Goal: Learn about a topic

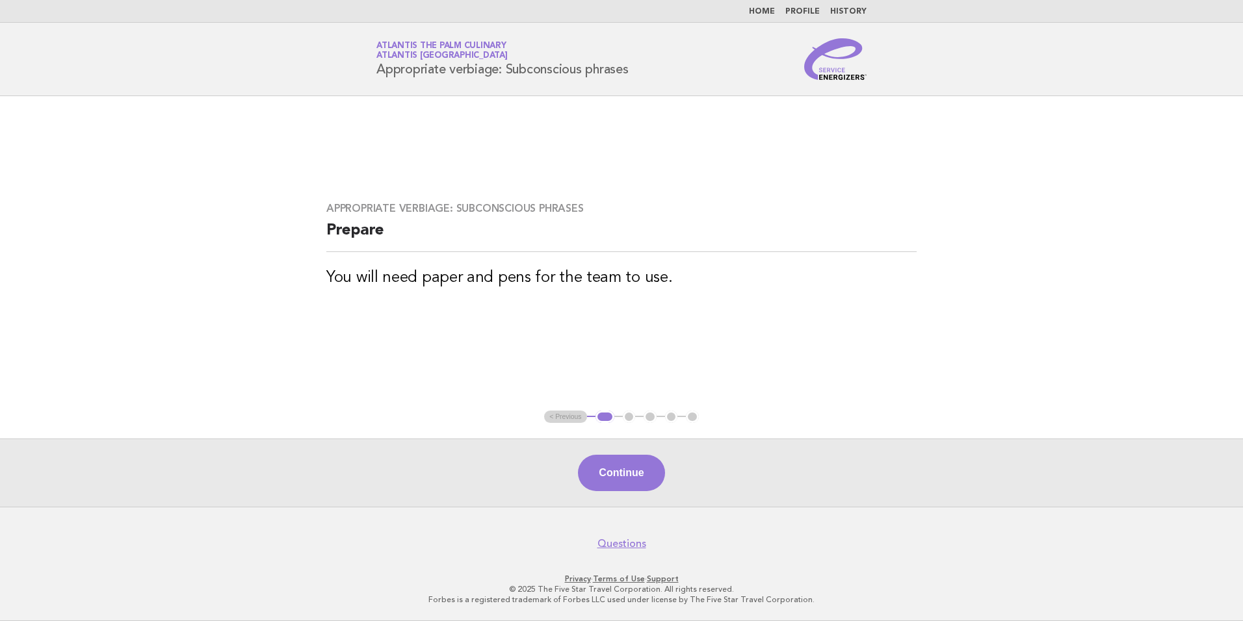
click at [748, 6] on ul "Home Profile History" at bounding box center [621, 11] width 526 height 10
click at [768, 5] on nav "Home Profile History" at bounding box center [621, 11] width 1243 height 23
click at [766, 14] on link "Home" at bounding box center [762, 12] width 26 height 8
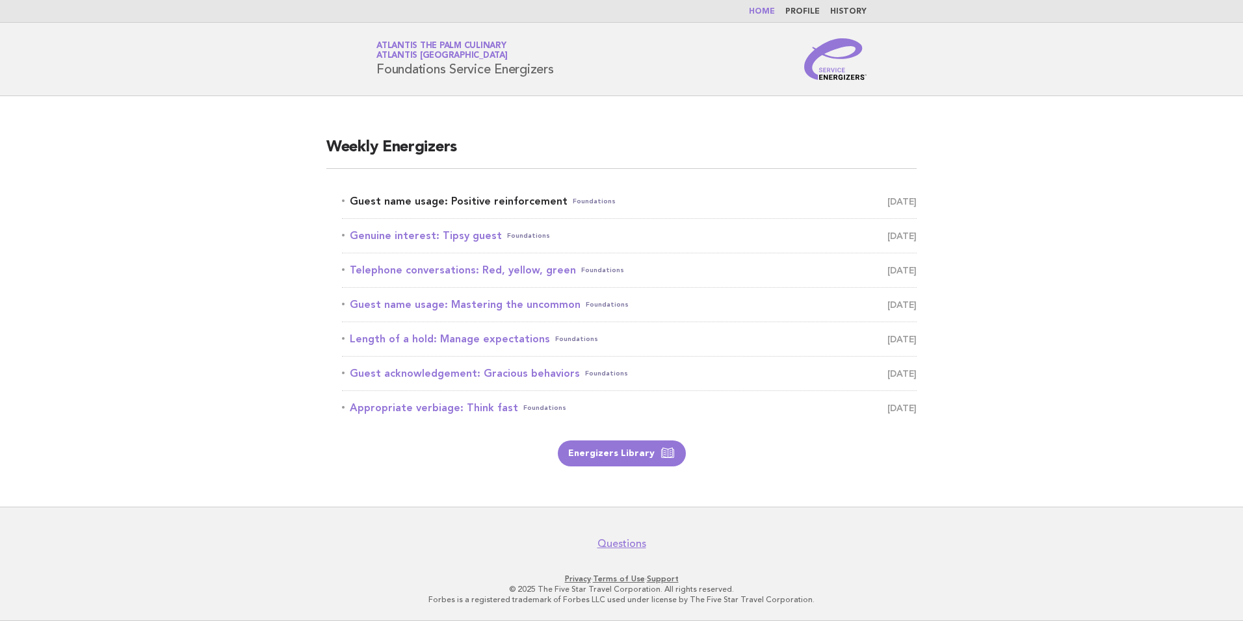
click at [441, 202] on link "Guest name usage: Positive reinforcement Foundations [DATE]" at bounding box center [629, 201] width 575 height 18
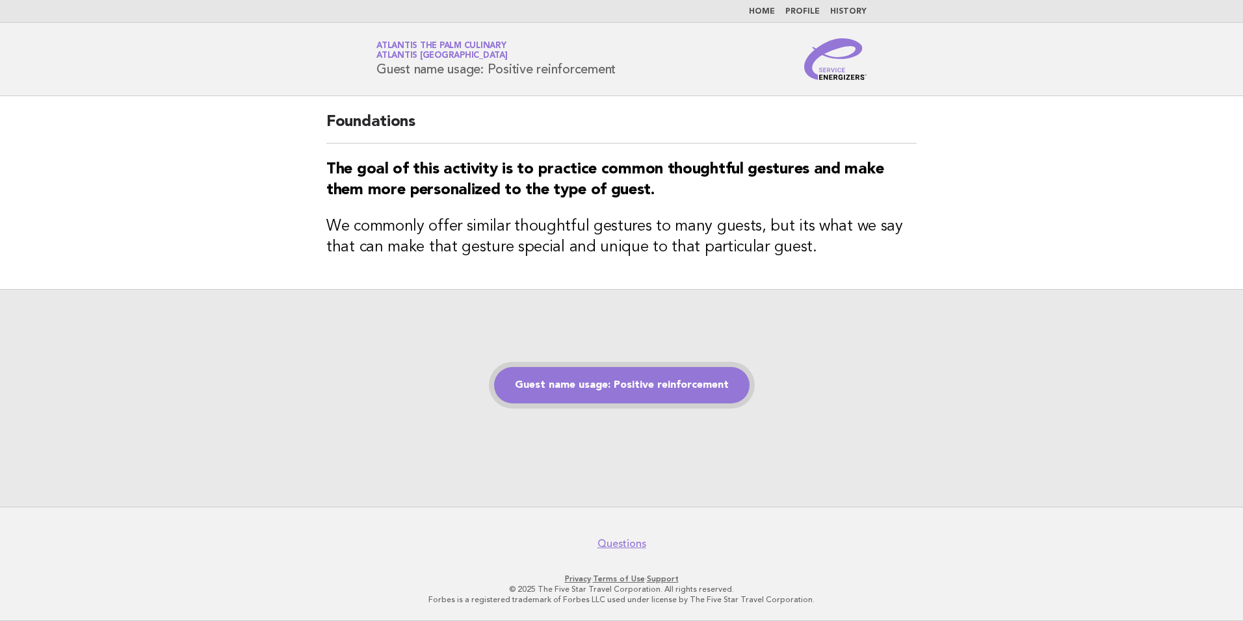
click at [584, 383] on link "Guest name usage: Positive reinforcement" at bounding box center [621, 385] width 255 height 36
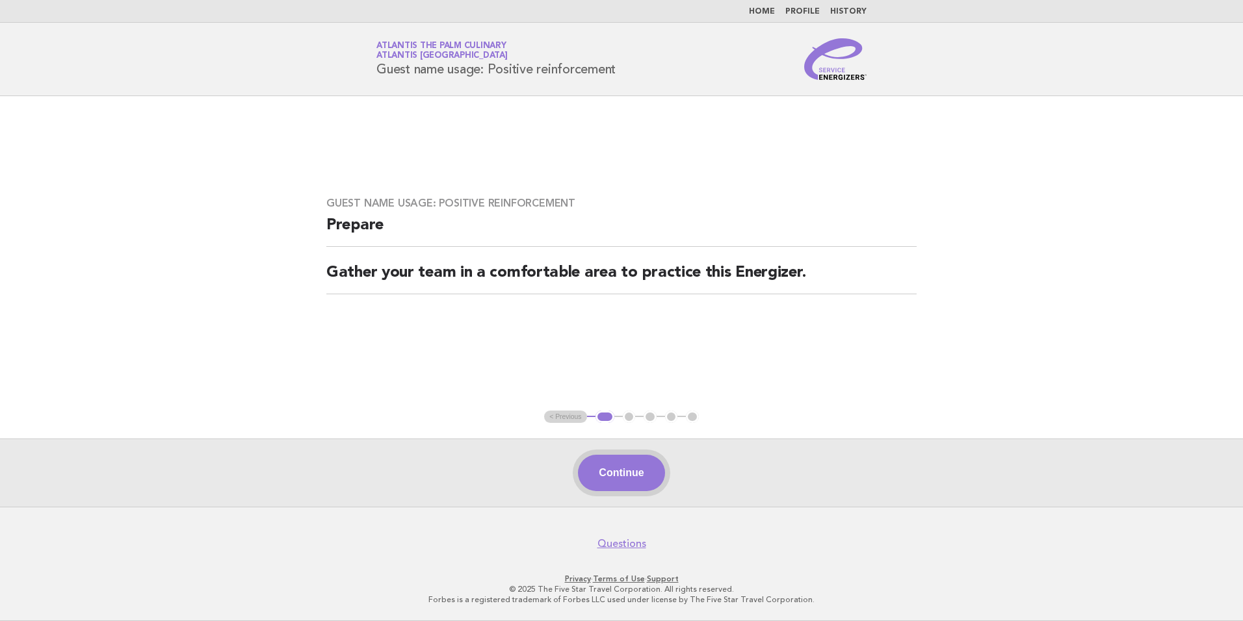
click at [637, 469] on button "Continue" at bounding box center [621, 473] width 86 height 36
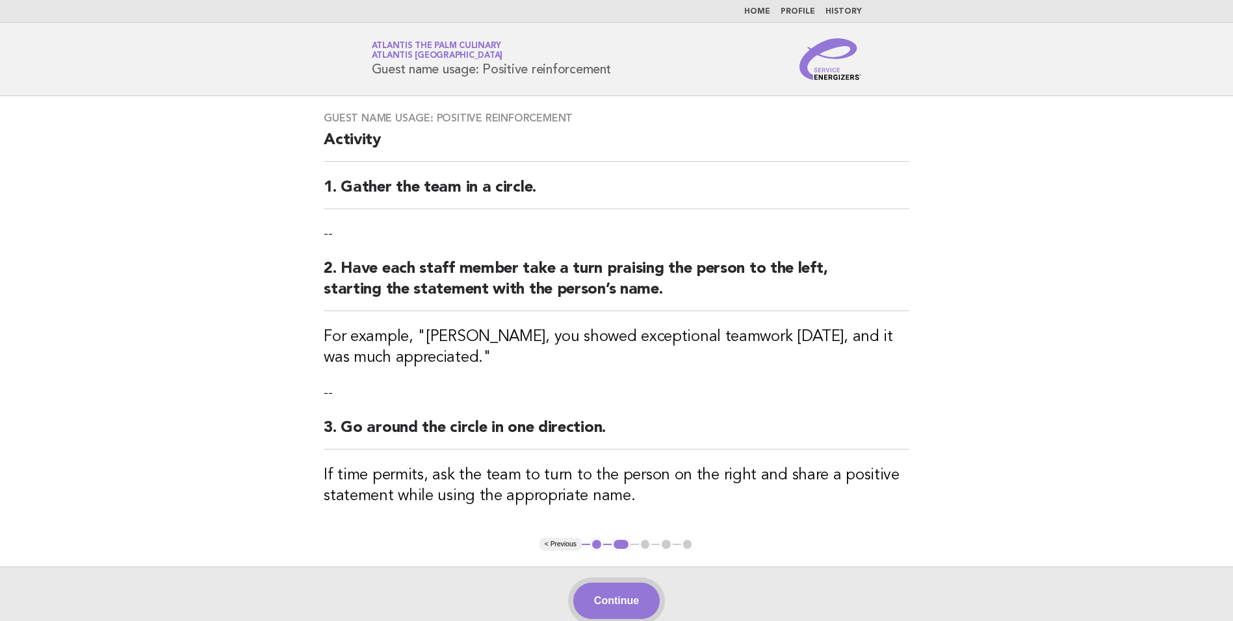
click at [611, 606] on button "Continue" at bounding box center [616, 601] width 86 height 36
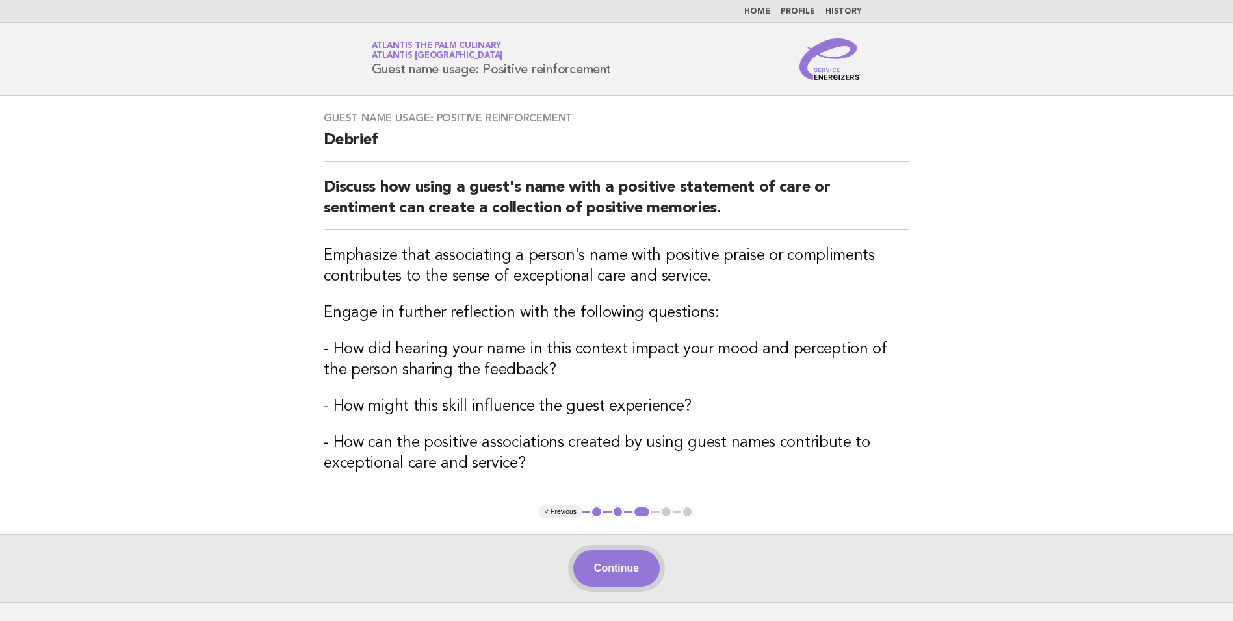
click at [645, 567] on button "Continue" at bounding box center [616, 568] width 86 height 36
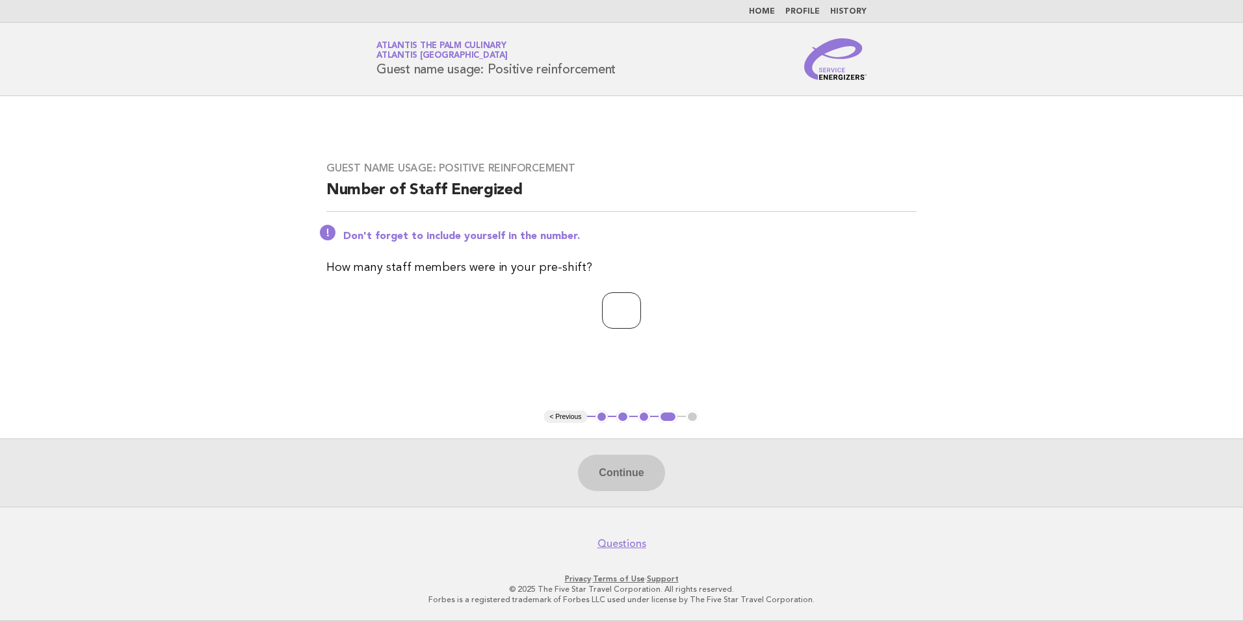
click at [623, 317] on input "number" at bounding box center [621, 310] width 39 height 36
type input "**"
click at [807, 430] on main "Guest name usage: Positive reinforcement Number of Staff Energized Don't forget…" at bounding box center [621, 301] width 1243 height 411
click at [595, 474] on button "Continue" at bounding box center [621, 473] width 86 height 36
